Goal: Transaction & Acquisition: Purchase product/service

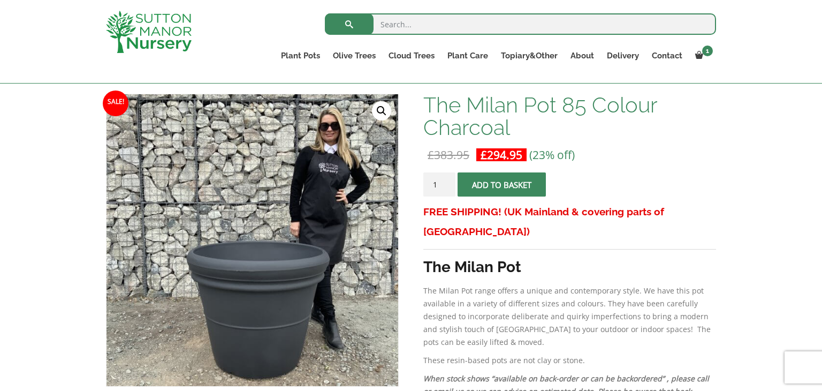
scroll to position [154, 0]
click at [705, 151] on p "£ 383.95 Original price was: £383.95. £ 294.95 Current price is: £294.95. (23% …" at bounding box center [569, 154] width 293 height 13
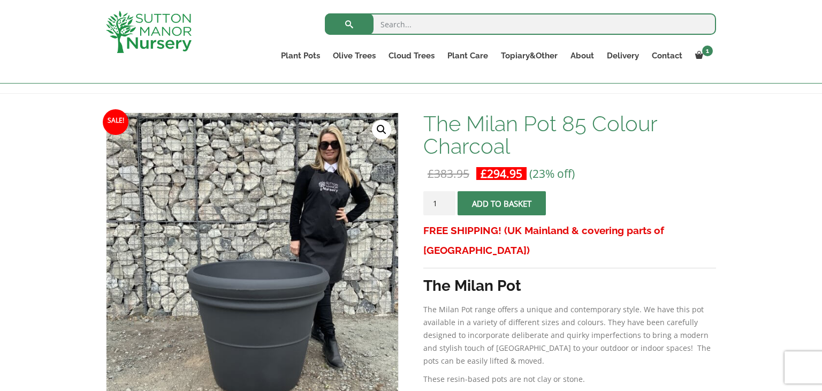
scroll to position [132, 0]
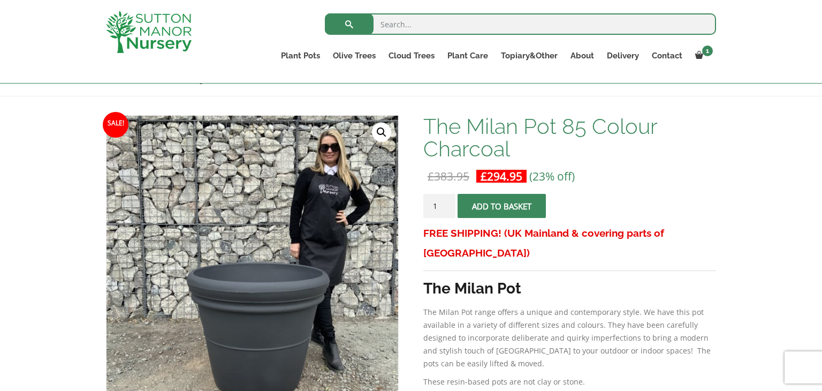
click at [509, 26] on input "search" at bounding box center [520, 23] width 391 height 21
click at [534, 210] on button "Add to basket" at bounding box center [502, 206] width 88 height 24
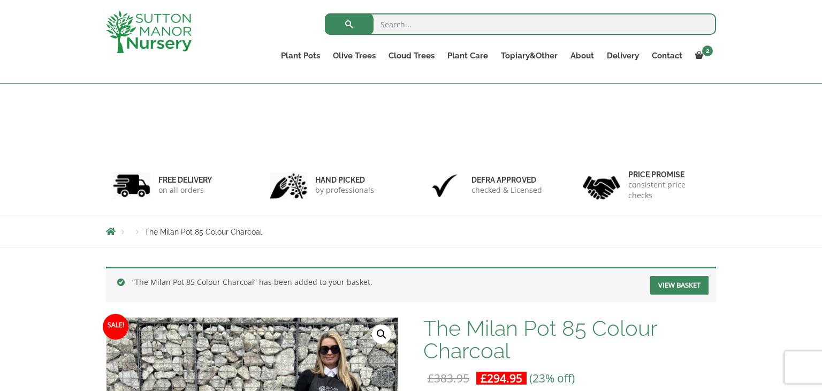
scroll to position [342, 0]
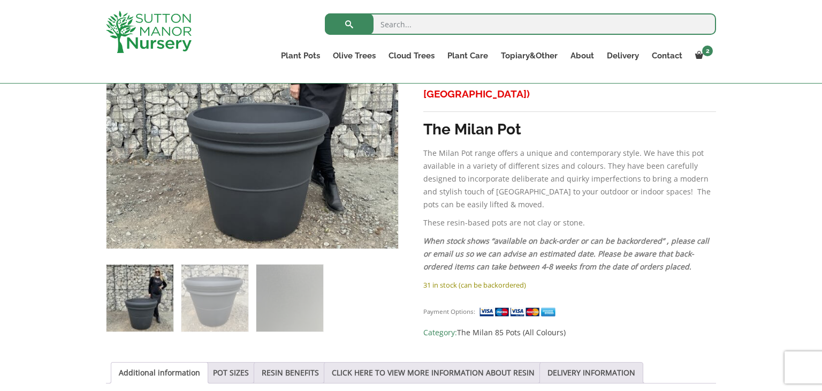
click at [412, 27] on input "search" at bounding box center [520, 23] width 391 height 21
click at [0, 261] on div "“The Milan Pot 85 Colour Charcoal” has been added to your basket. View basket S…" at bounding box center [411, 327] width 822 height 880
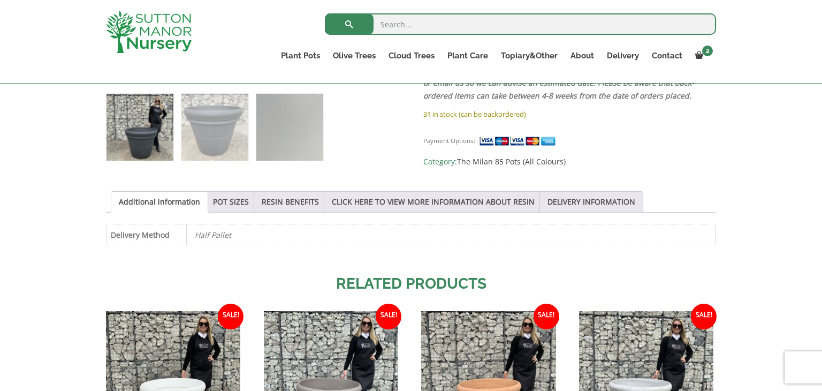
scroll to position [513, 0]
click at [277, 201] on link "RESIN BENEFITS" at bounding box center [290, 201] width 57 height 20
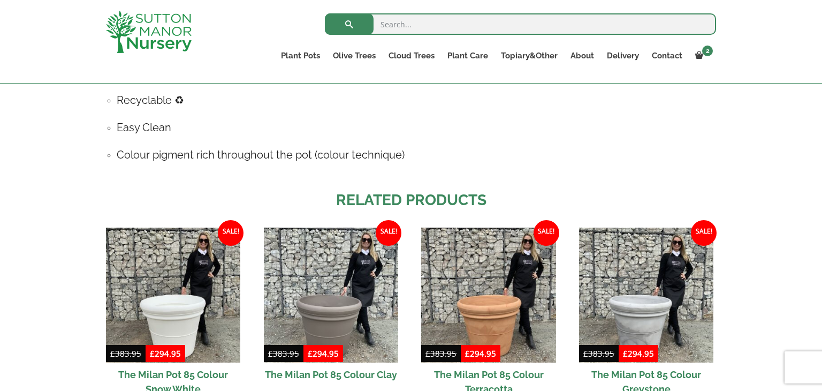
scroll to position [791, 0]
